Goal: Task Accomplishment & Management: Manage account settings

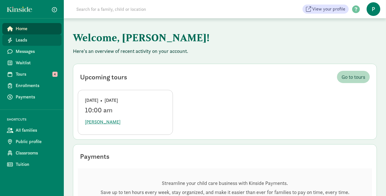
click at [26, 44] on link "Leads" at bounding box center [31, 39] width 59 height 11
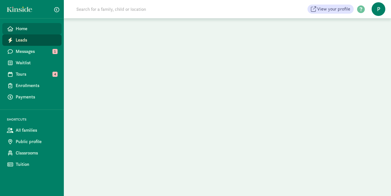
click at [26, 28] on span "Home" at bounding box center [36, 28] width 41 height 7
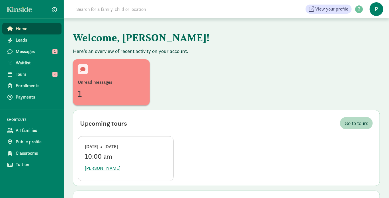
click at [379, 10] on span "P" at bounding box center [377, 9] width 14 height 14
click at [367, 29] on link "Logout" at bounding box center [371, 29] width 23 height 7
